Goal: Information Seeking & Learning: Learn about a topic

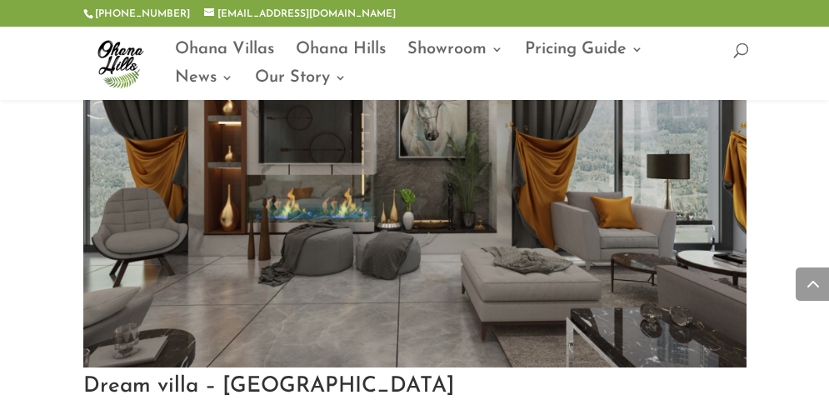
scroll to position [3289, 0]
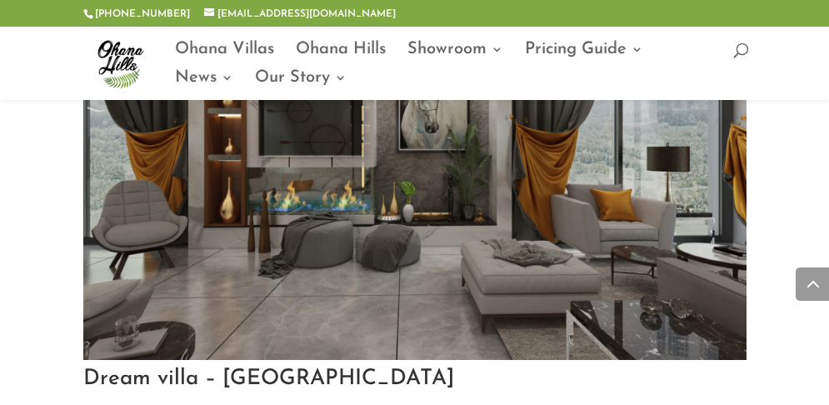
click at [357, 184] on img at bounding box center [414, 139] width 663 height 442
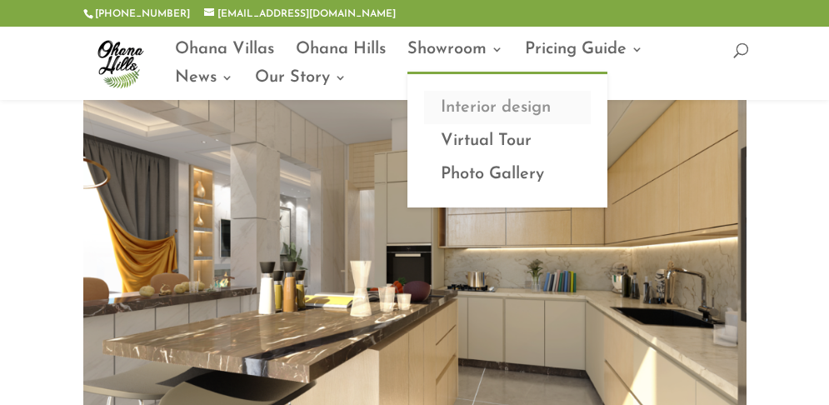
click at [494, 109] on link "Interior design" at bounding box center [507, 107] width 167 height 33
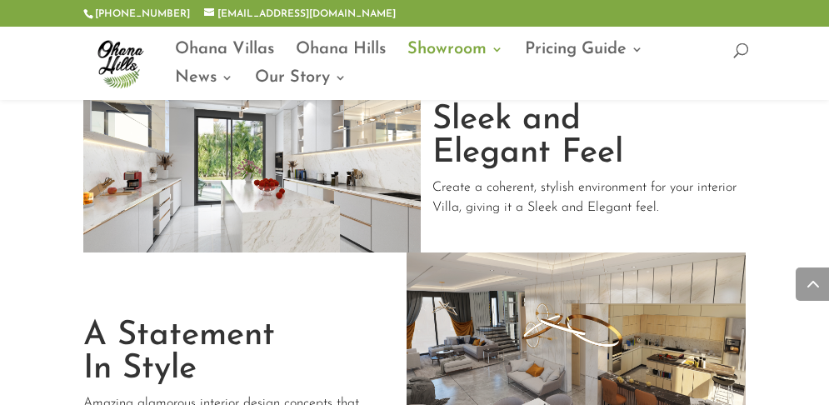
scroll to position [1392, 0]
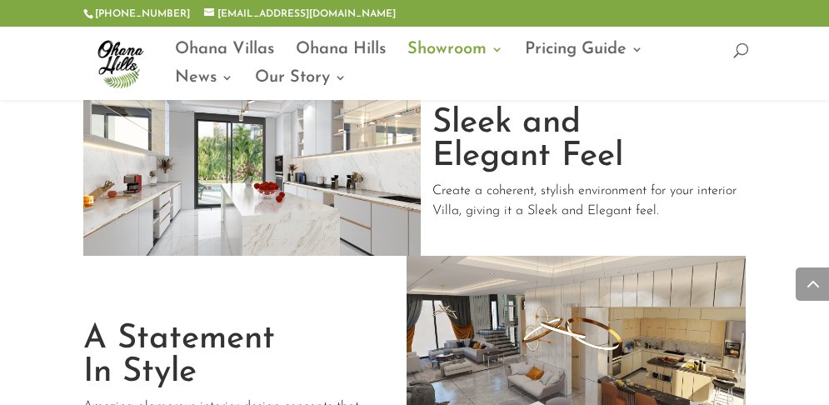
click at [346, 162] on img at bounding box center [251, 146] width 337 height 218
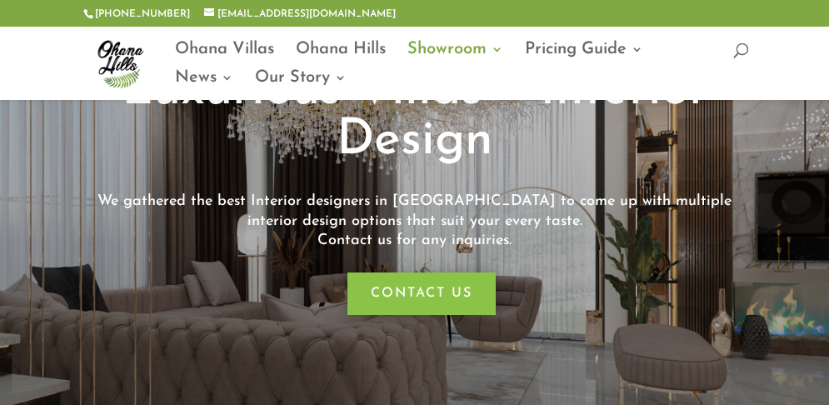
scroll to position [156, 0]
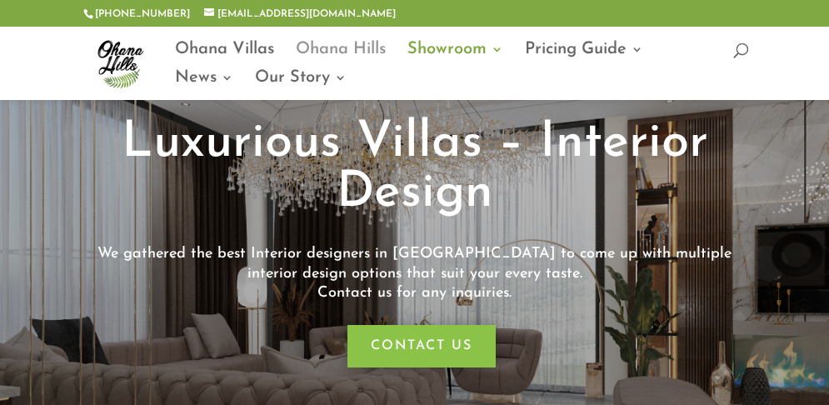
click at [359, 51] on link "Ohana Hills" at bounding box center [341, 57] width 90 height 28
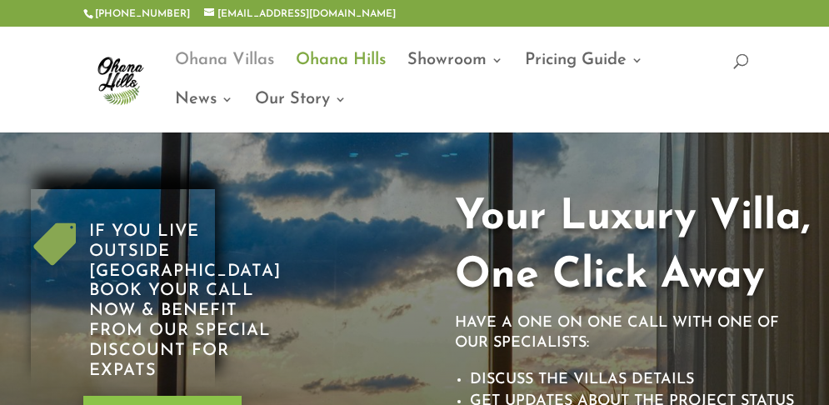
click at [240, 55] on link "Ohana Villas" at bounding box center [224, 73] width 99 height 39
click at [231, 54] on link "Ohana Villas" at bounding box center [224, 73] width 99 height 39
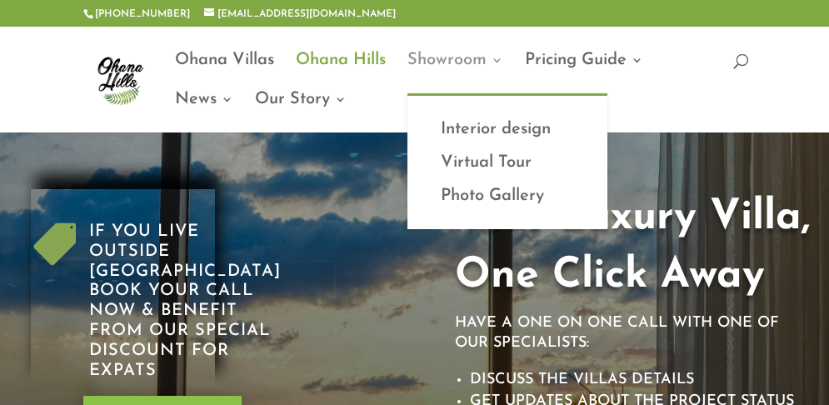
click at [482, 62] on link "Showroom" at bounding box center [455, 73] width 96 height 39
click at [505, 160] on link "Virtual Tour" at bounding box center [507, 162] width 167 height 33
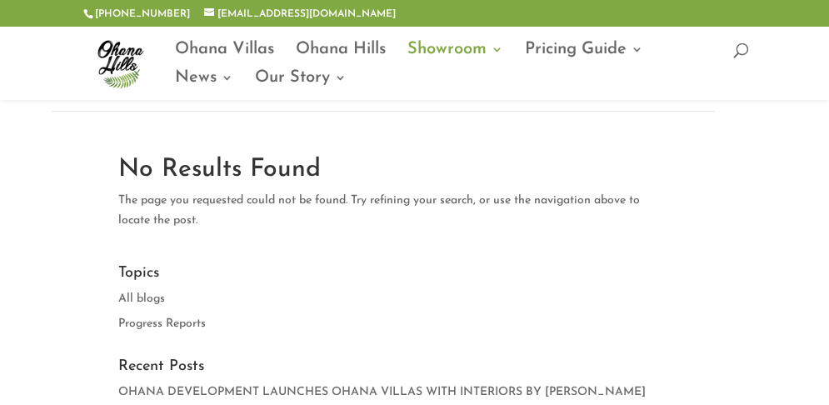
click at [560, 43] on link "Pricing Guide" at bounding box center [584, 57] width 118 height 28
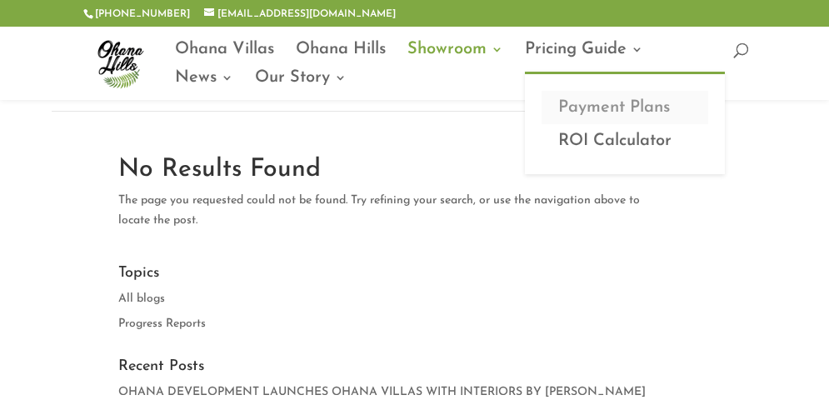
click at [620, 101] on link "Payment Plans" at bounding box center [624, 107] width 167 height 33
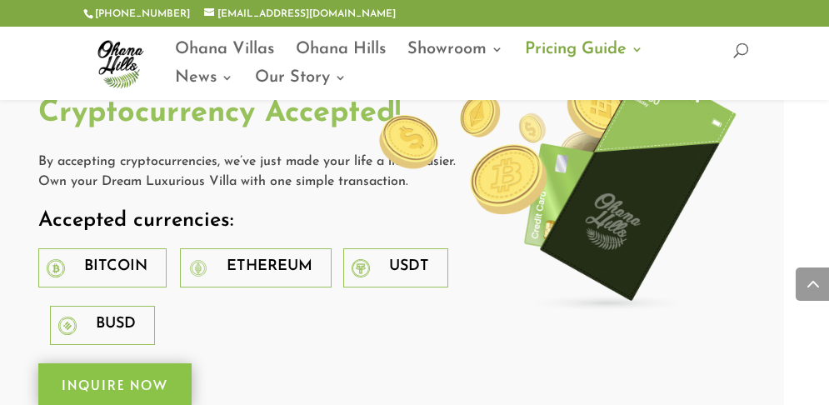
scroll to position [881, 47]
